Goal: Task Accomplishment & Management: Manage account settings

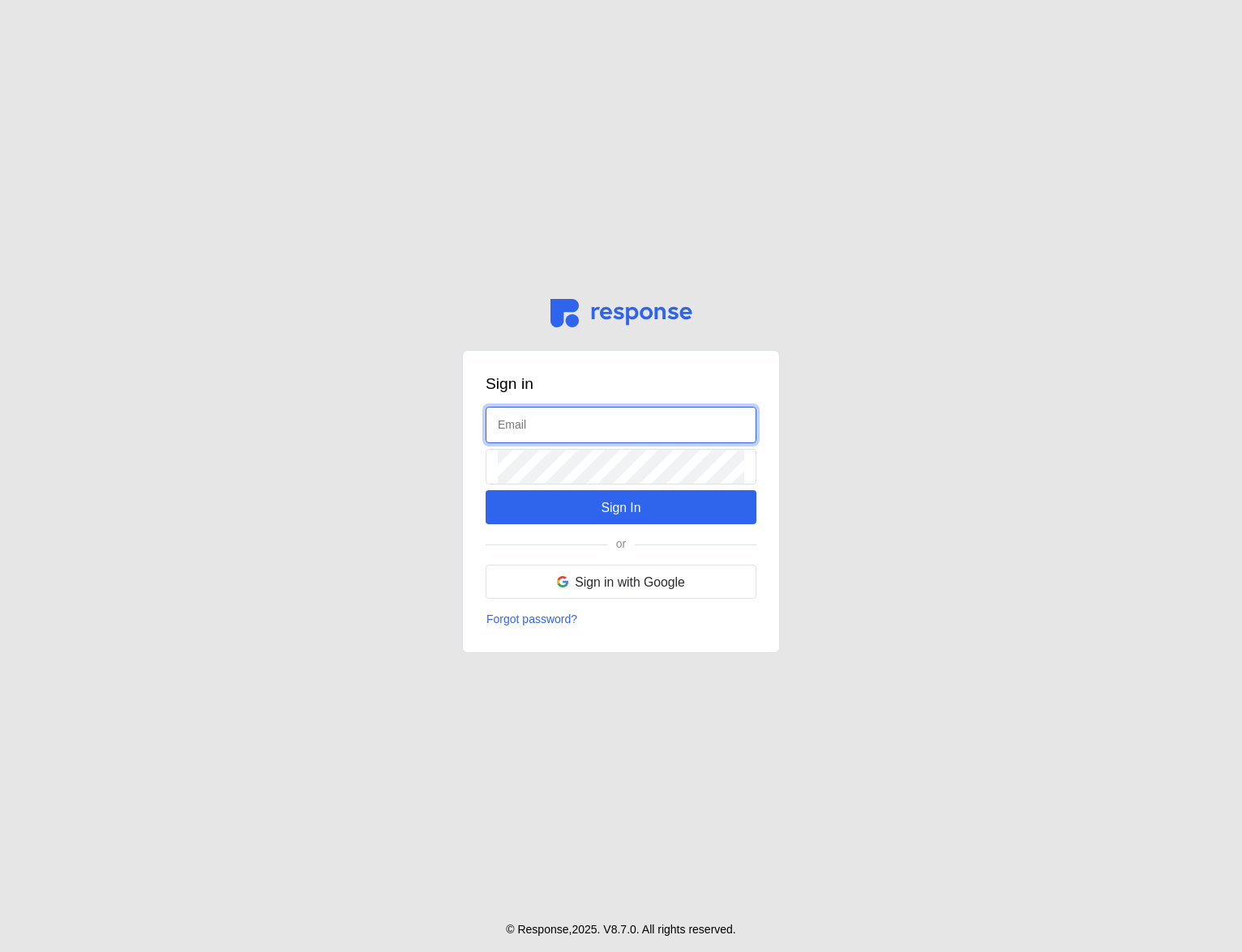
click at [545, 428] on input "text" at bounding box center [621, 425] width 246 height 35
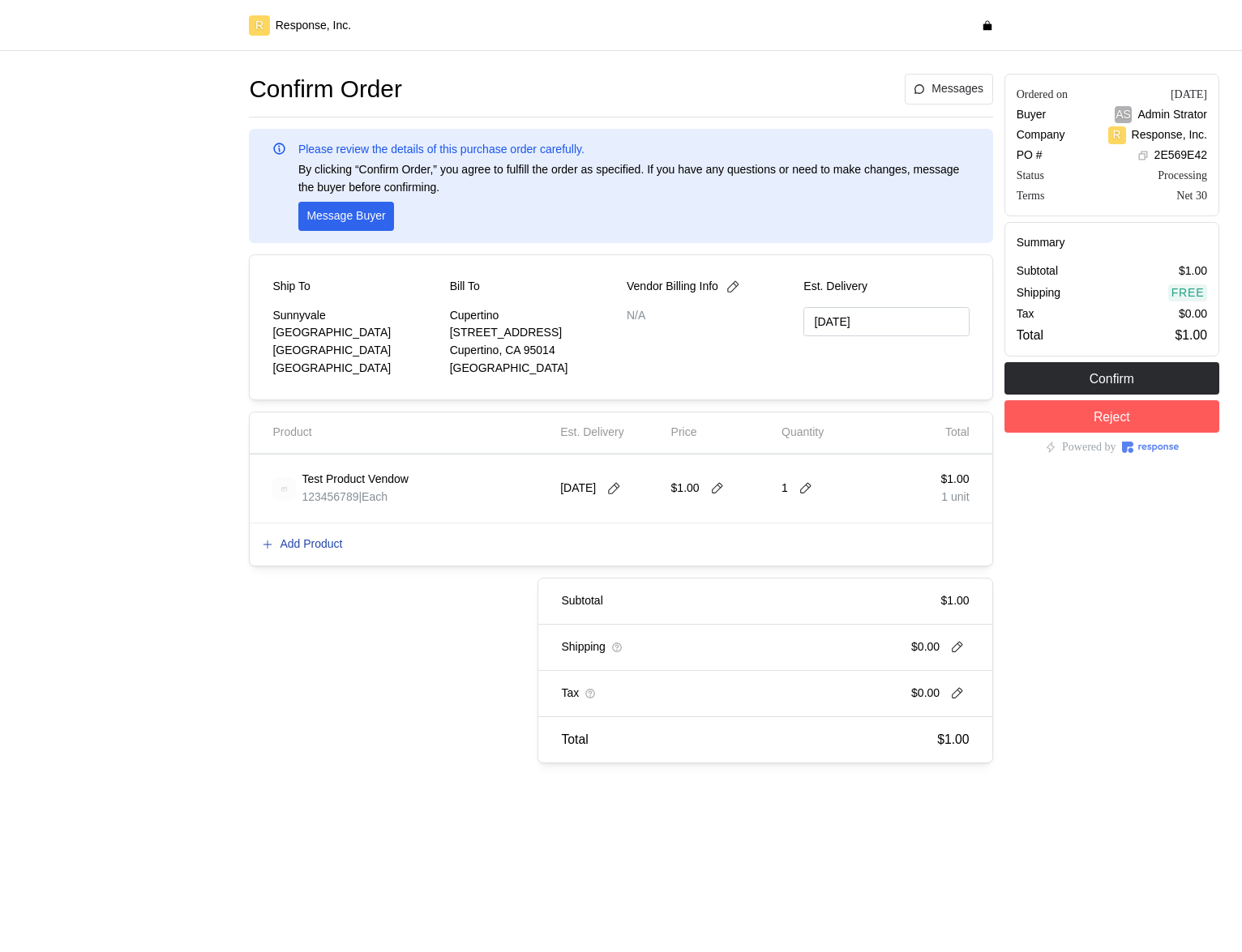
click at [323, 539] on p "Add Product" at bounding box center [311, 544] width 63 height 17
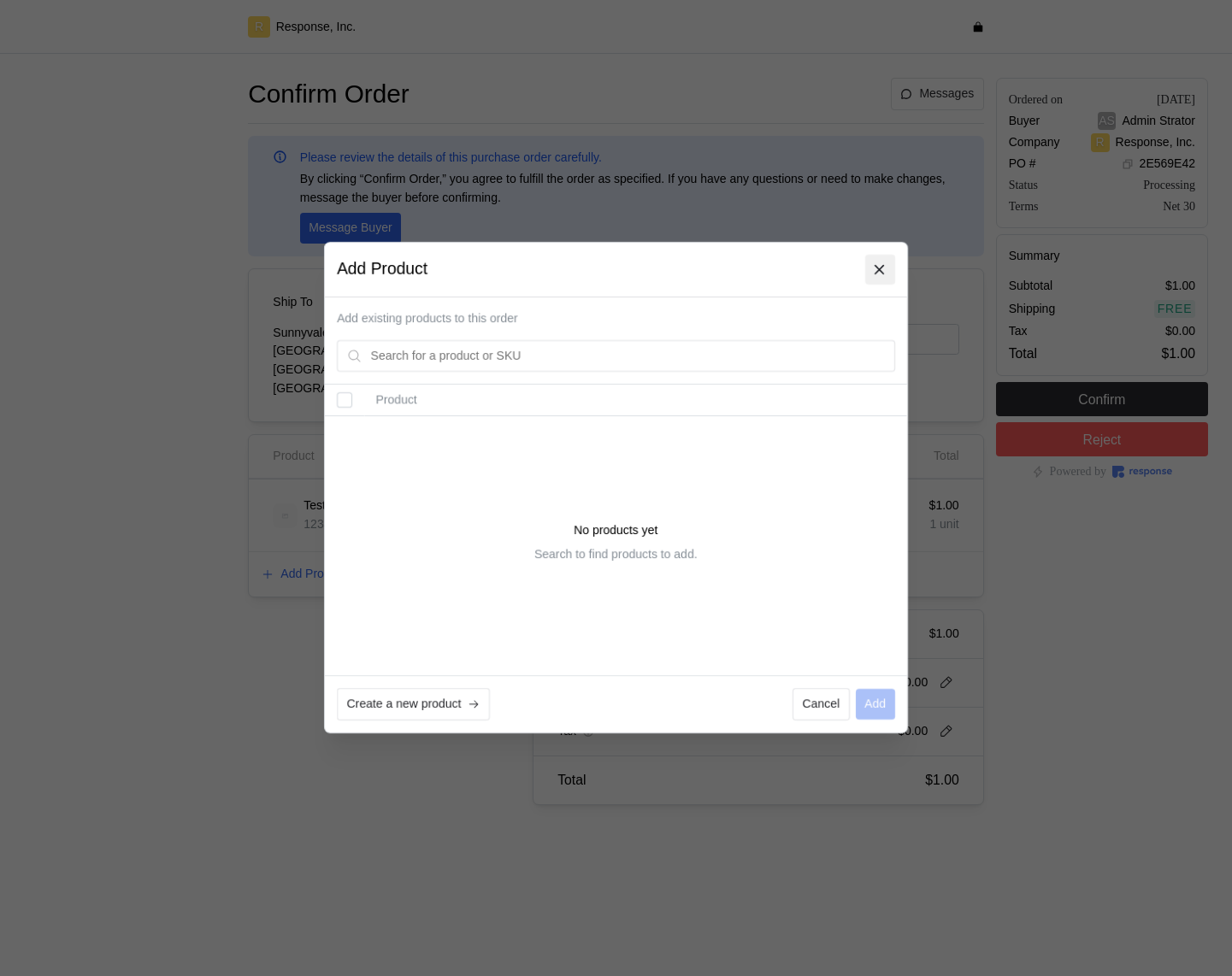
click at [880, 265] on icon at bounding box center [880, 270] width 16 height 16
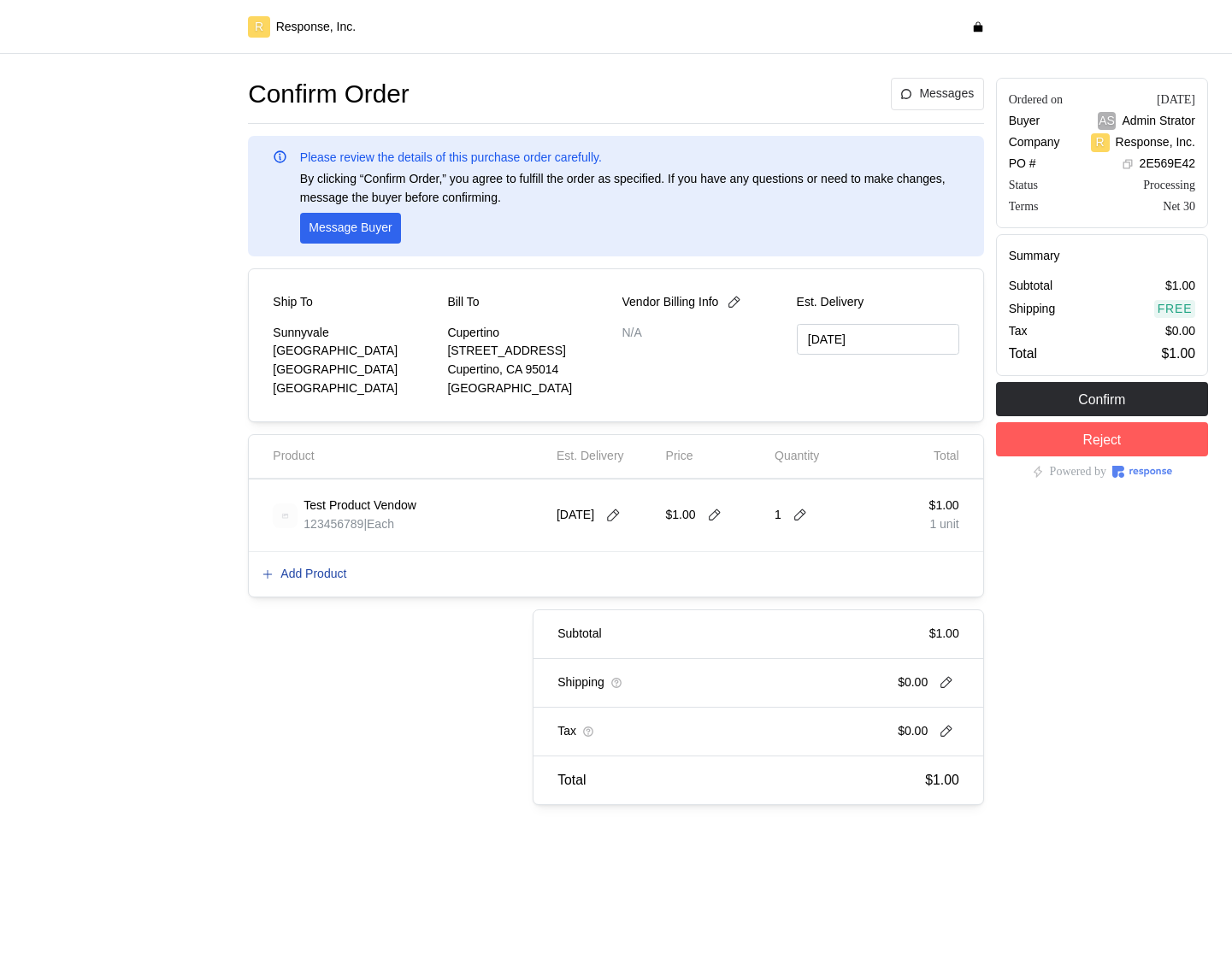
click at [306, 568] on p "Add Product" at bounding box center [313, 574] width 66 height 18
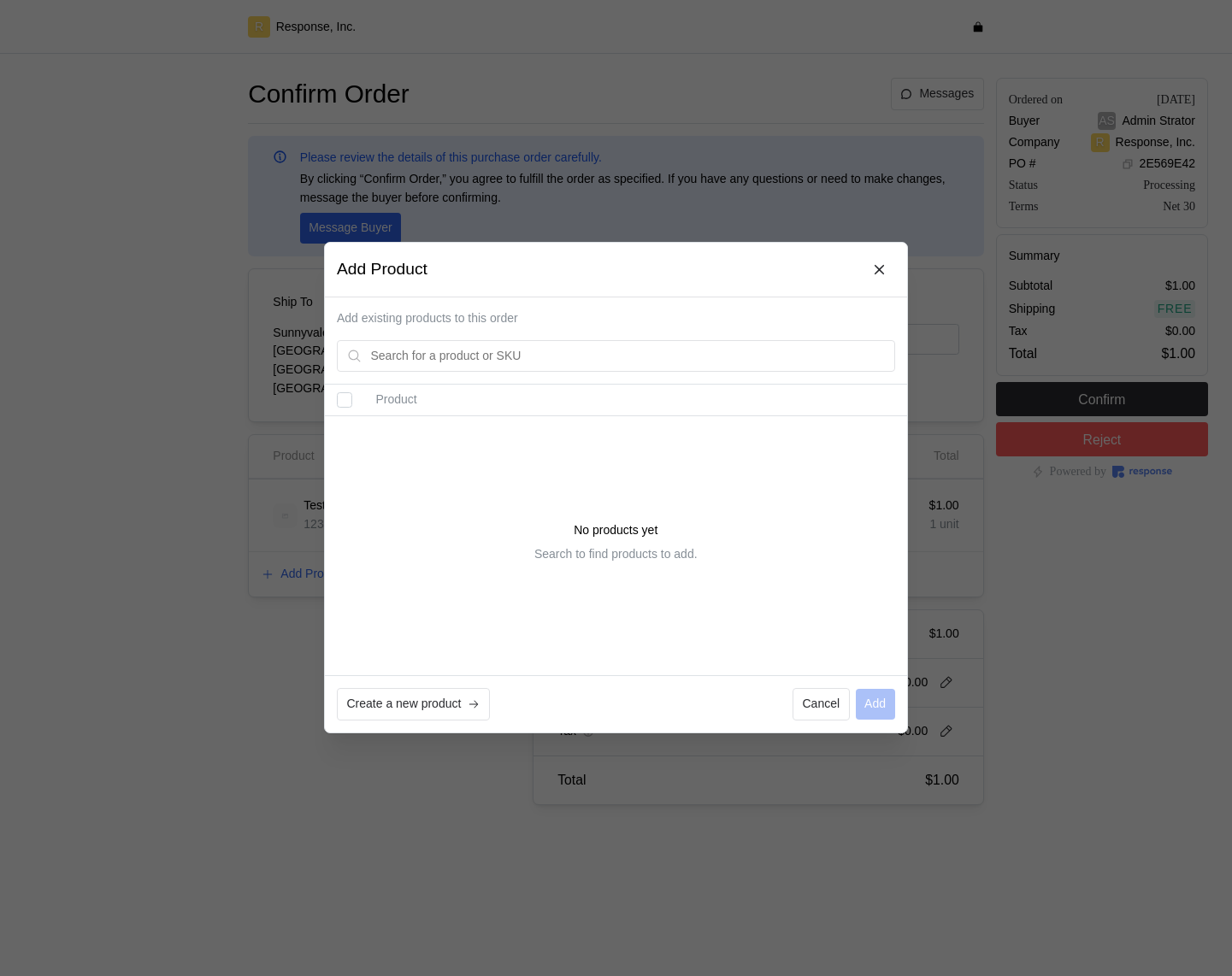
click at [722, 112] on div at bounding box center [616, 488] width 1232 height 976
